Goal: Check status: Check status

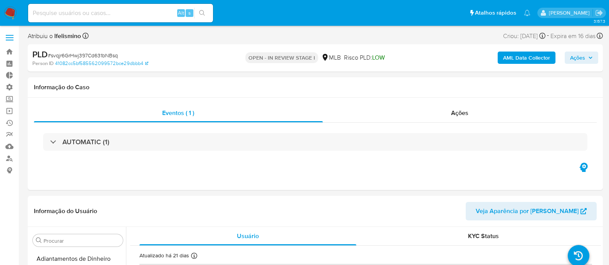
select select "10"
click at [98, 10] on input at bounding box center [120, 13] width 185 height 10
paste input "2360395301"
type input "2360395301"
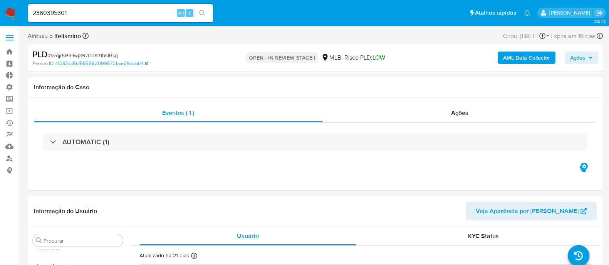
click at [201, 13] on icon "search-icon" at bounding box center [202, 13] width 6 height 6
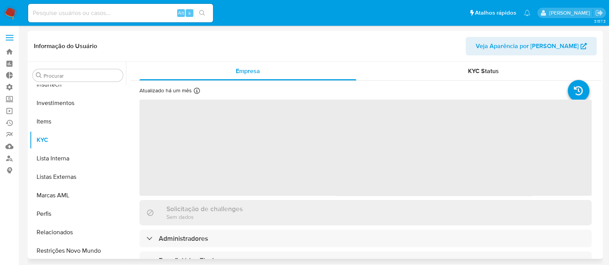
scroll to position [362, 0]
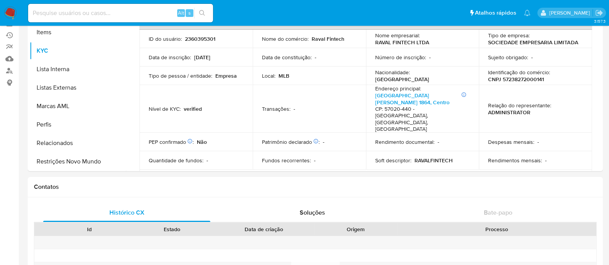
select select "10"
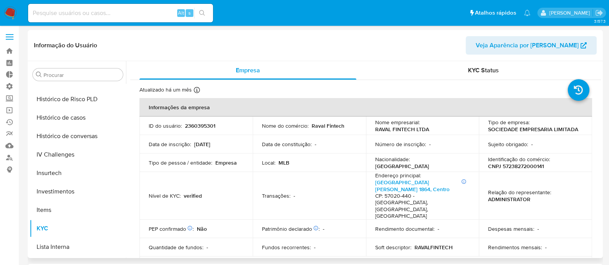
scroll to position [253, 0]
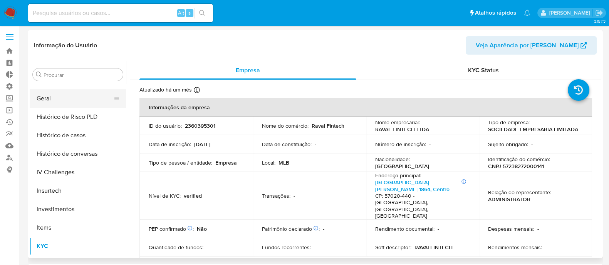
click at [54, 100] on button "Geral" at bounding box center [75, 98] width 90 height 18
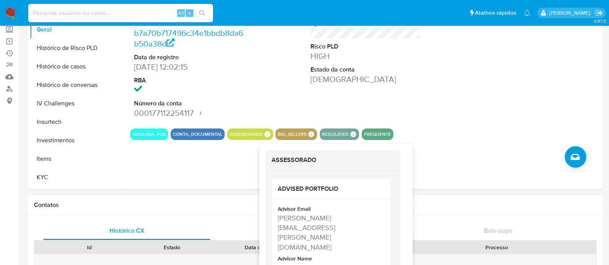
scroll to position [16, 0]
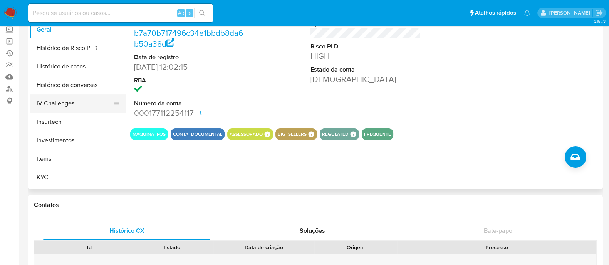
click at [91, 110] on button "IV Challenges" at bounding box center [75, 103] width 90 height 18
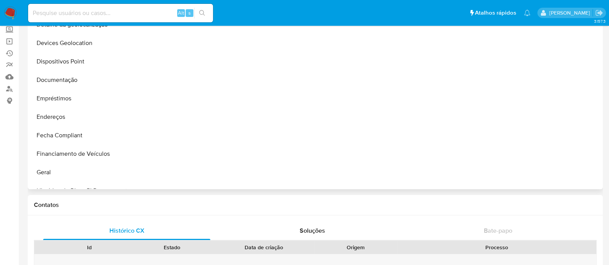
scroll to position [114, 0]
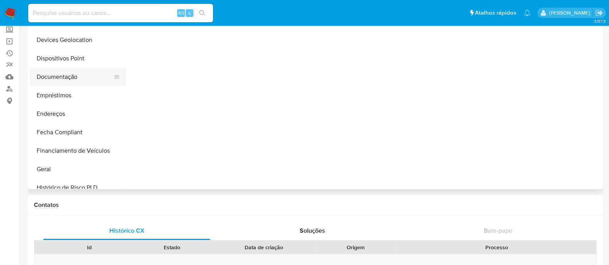
click at [73, 69] on button "Documentação" at bounding box center [75, 77] width 90 height 18
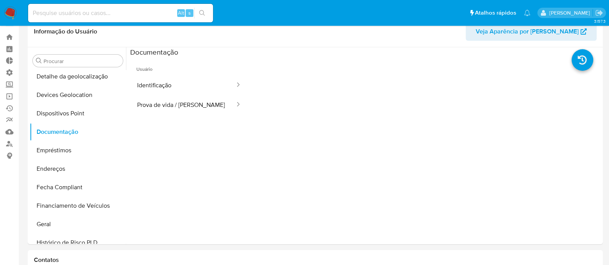
scroll to position [8, 0]
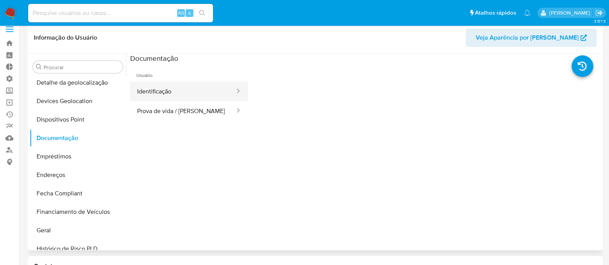
click at [186, 90] on button "Identificação" at bounding box center [182, 92] width 105 height 20
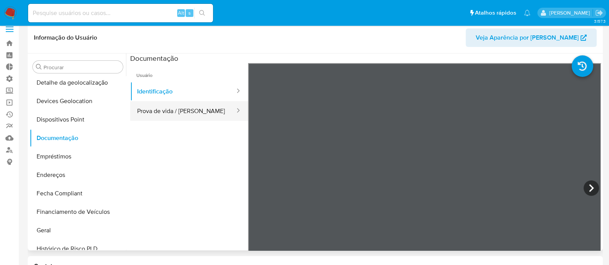
click at [199, 111] on button "Prova de vida / [PERSON_NAME]" at bounding box center [182, 111] width 105 height 20
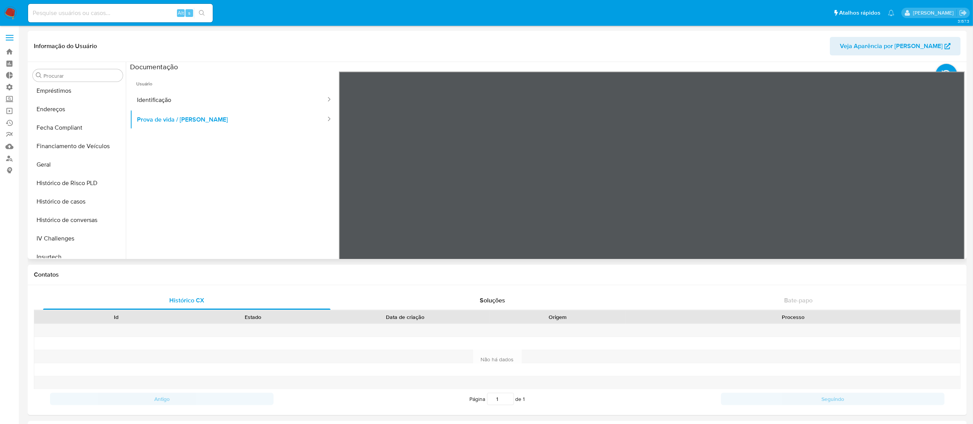
scroll to position [190, 0]
click at [81, 196] on button "Histórico de casos" at bounding box center [75, 200] width 90 height 18
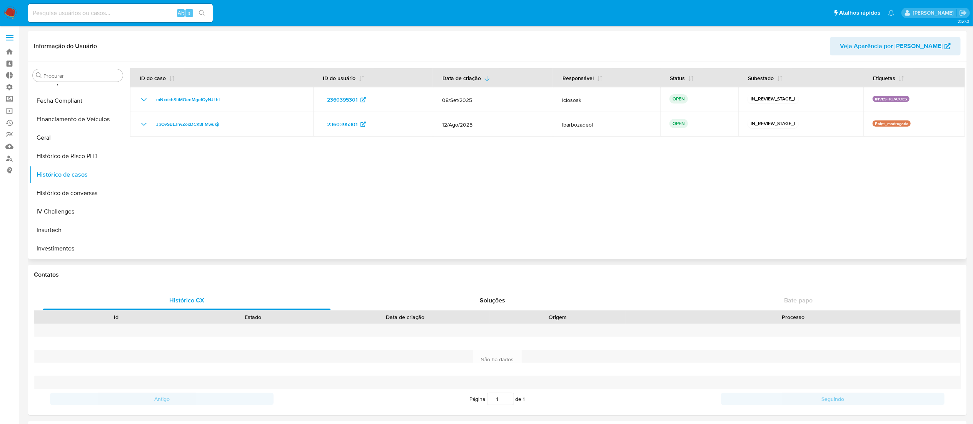
scroll to position [272, 0]
click at [62, 228] on button "KYC" at bounding box center [75, 228] width 90 height 18
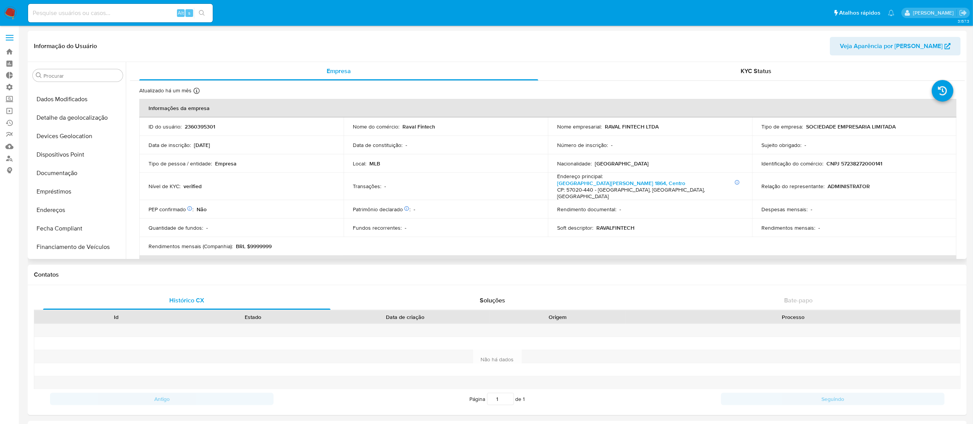
scroll to position [92, 0]
click at [65, 172] on button "Documentação" at bounding box center [75, 168] width 90 height 18
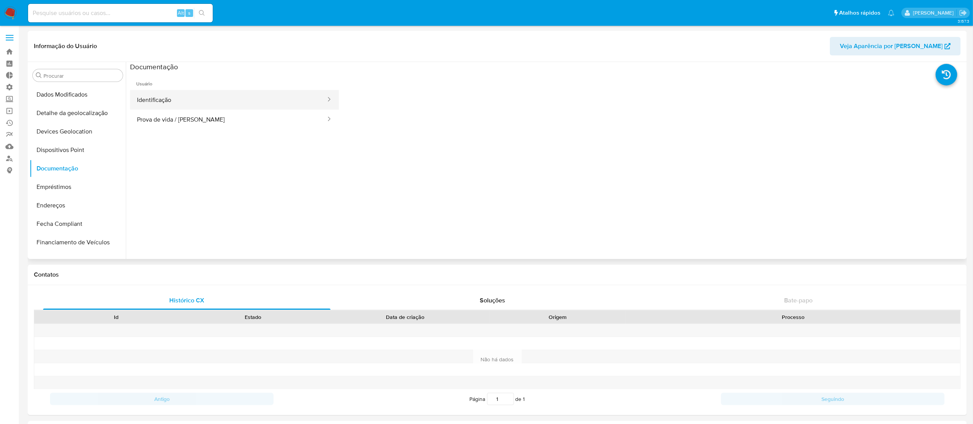
click at [206, 96] on button "Identificação" at bounding box center [228, 100] width 197 height 20
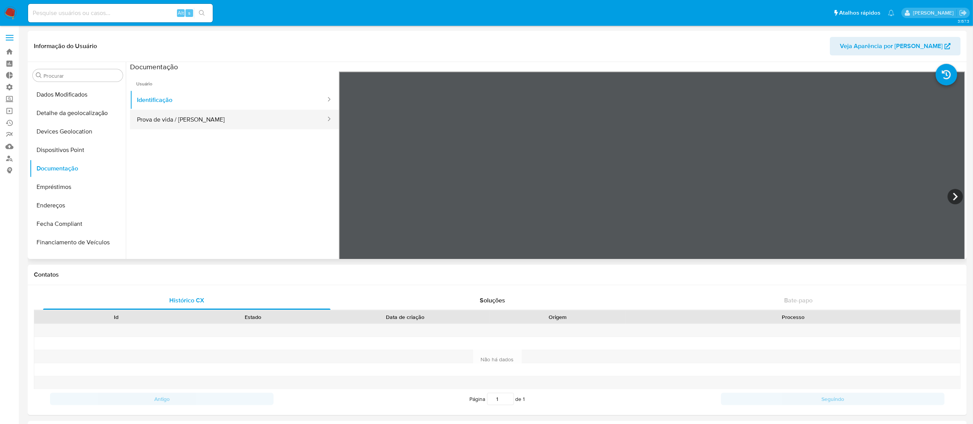
click at [211, 118] on button "Prova de vida / [PERSON_NAME]" at bounding box center [228, 120] width 197 height 20
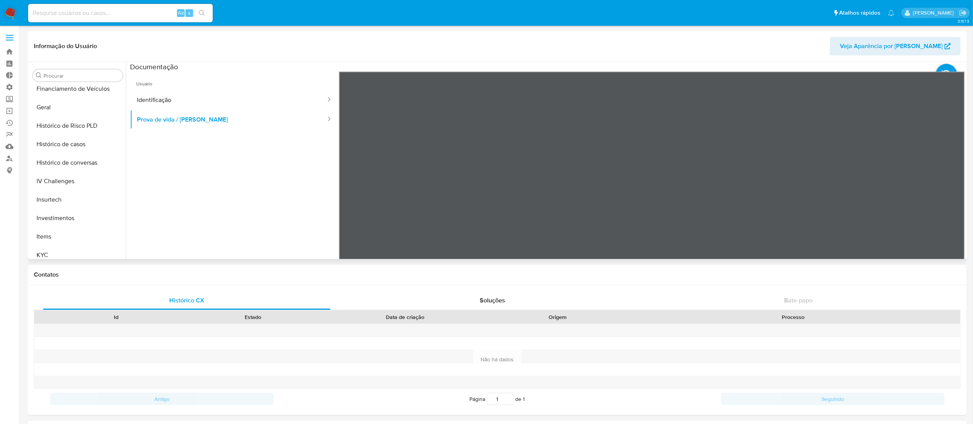
scroll to position [246, 0]
click at [81, 127] on button "Histórico de Risco PLD" at bounding box center [75, 124] width 90 height 18
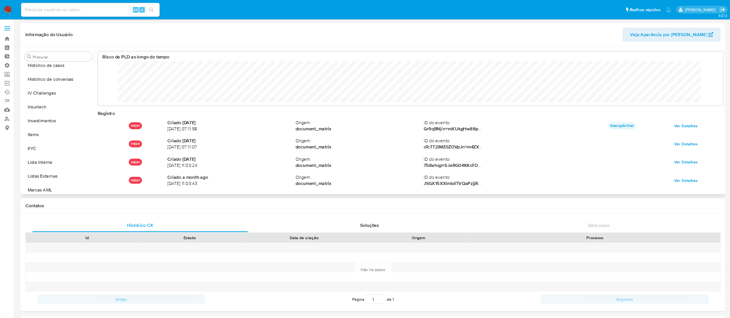
scroll to position [310, 0]
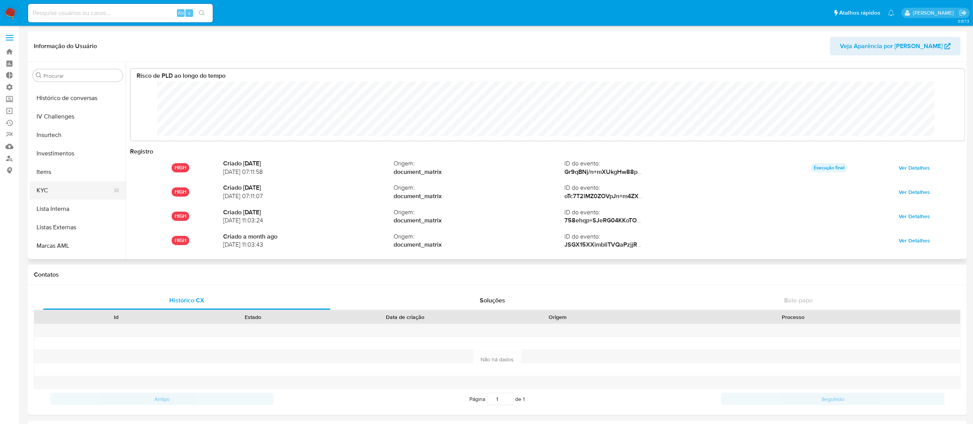
click at [77, 194] on button "KYC" at bounding box center [75, 190] width 90 height 18
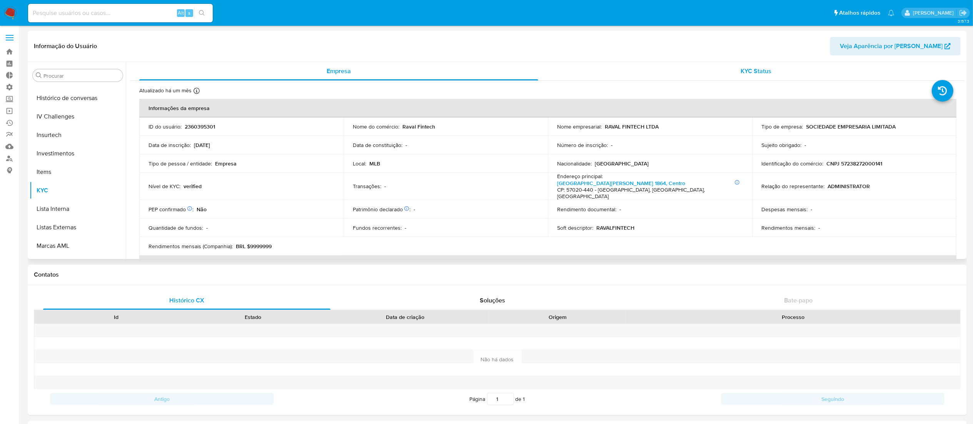
click at [608, 69] on span "KYC Status" at bounding box center [756, 71] width 31 height 9
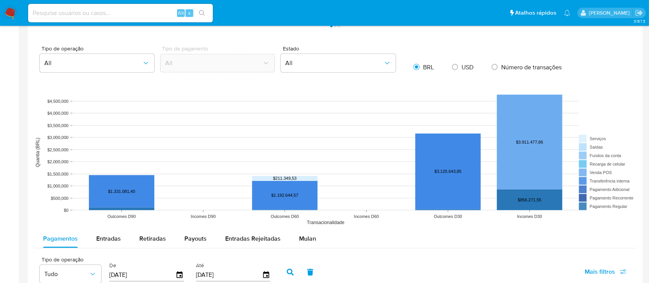
scroll to position [526, 0]
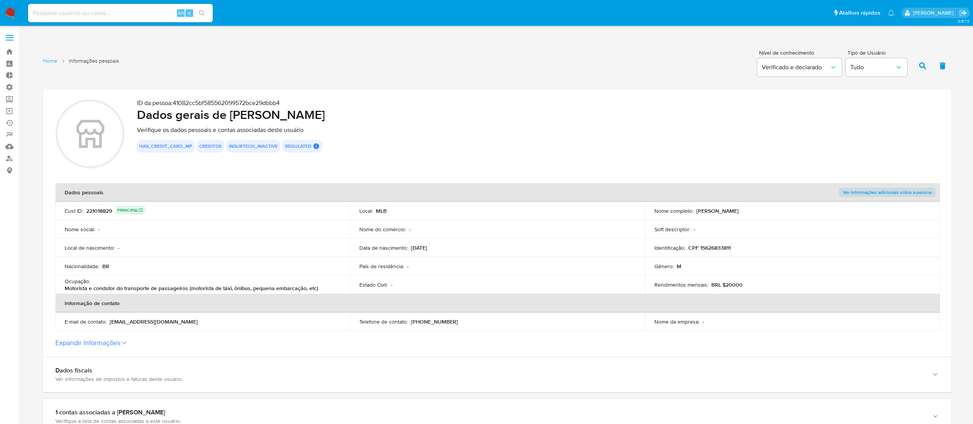
scroll to position [1218, 0]
